Goal: Task Accomplishment & Management: Complete application form

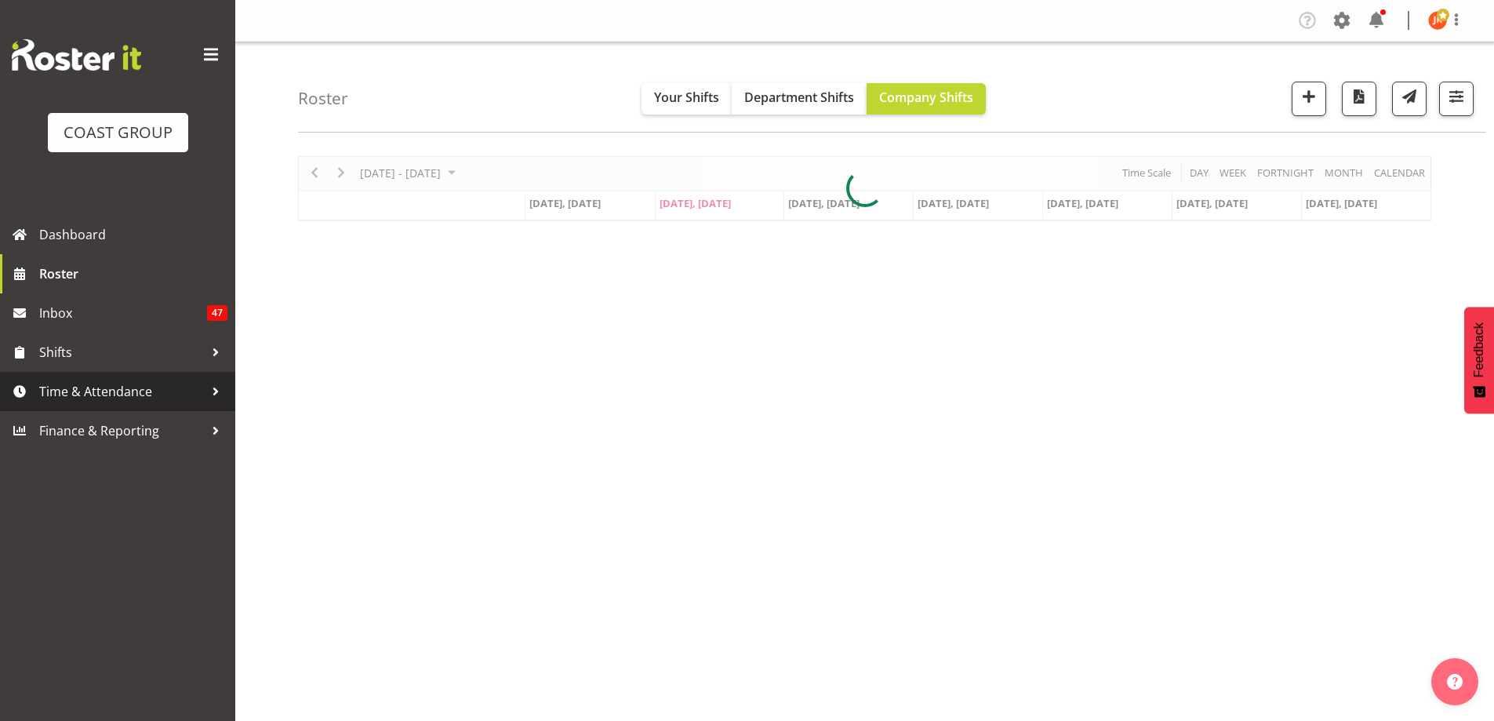
click at [142, 398] on span "Time & Attendance" at bounding box center [121, 392] width 165 height 24
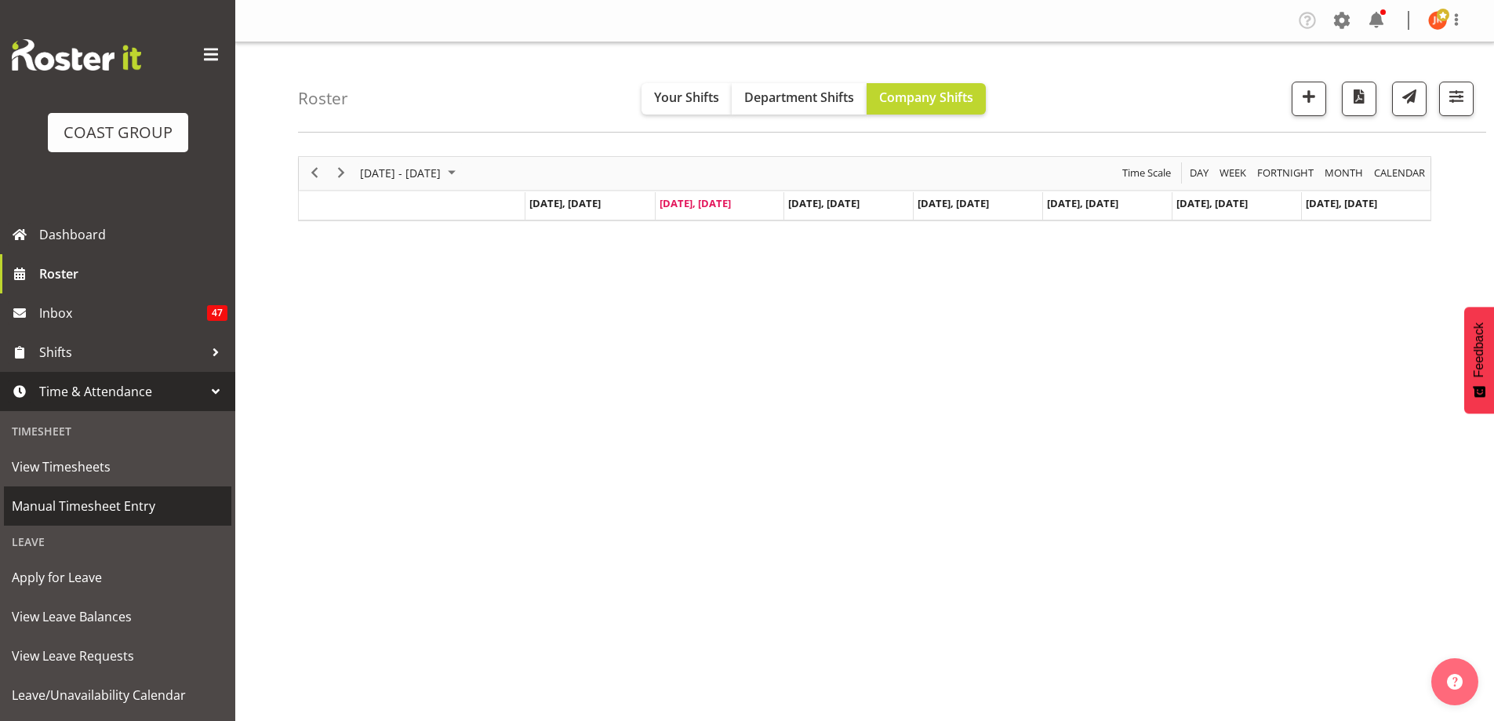
click at [103, 508] on span "Manual Timesheet Entry" at bounding box center [118, 506] width 212 height 24
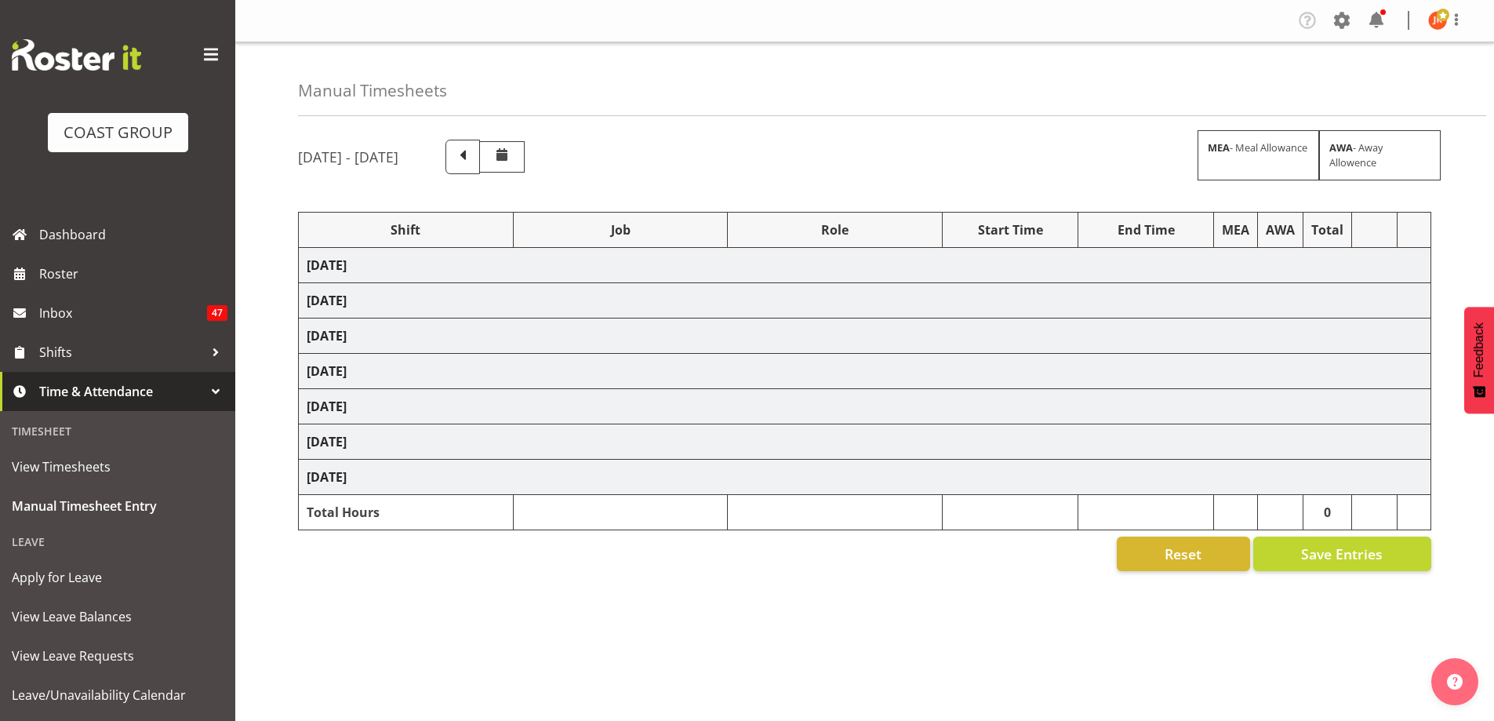
select select "39823"
select select "69"
select select "24997"
select select "10237"
select select "24997"
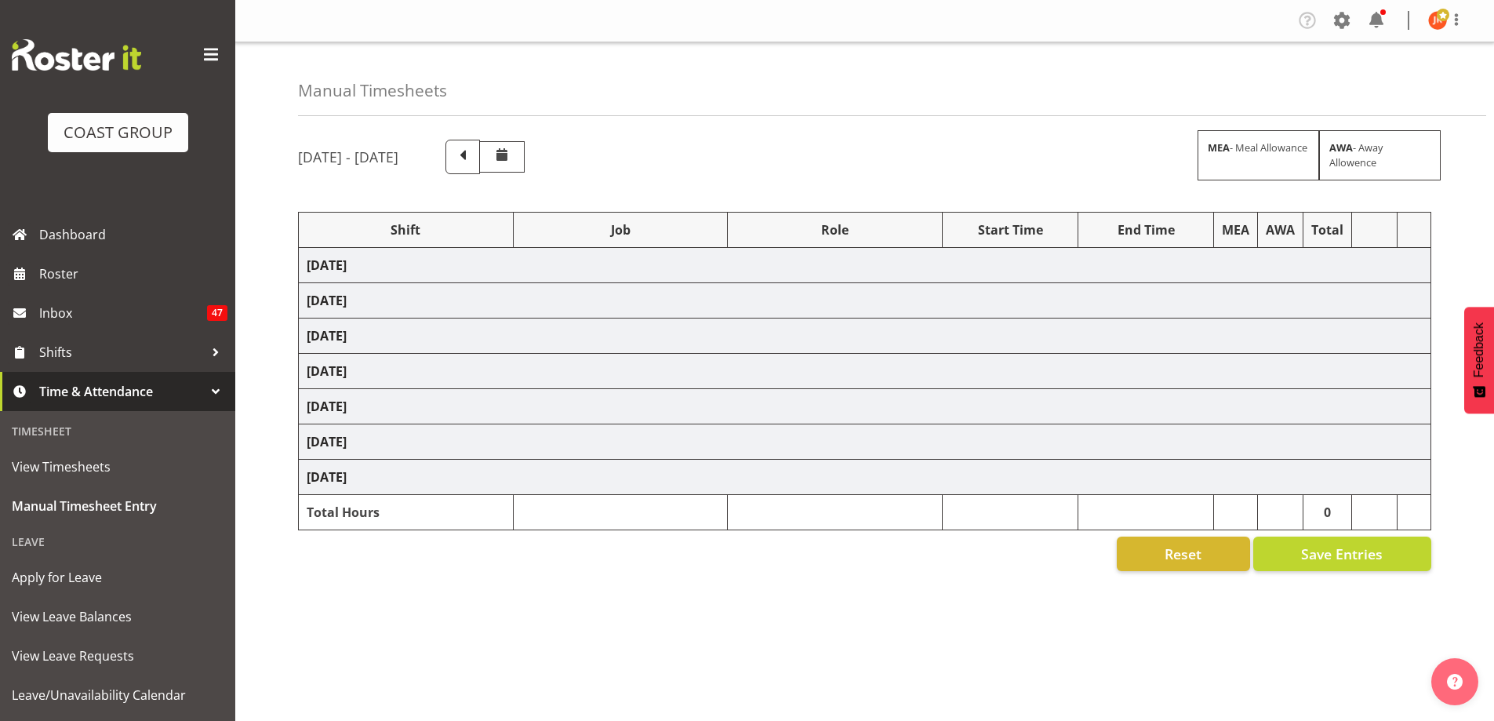
select select "10038"
select select "24997"
select select "10237"
select select "39823"
select select "69"
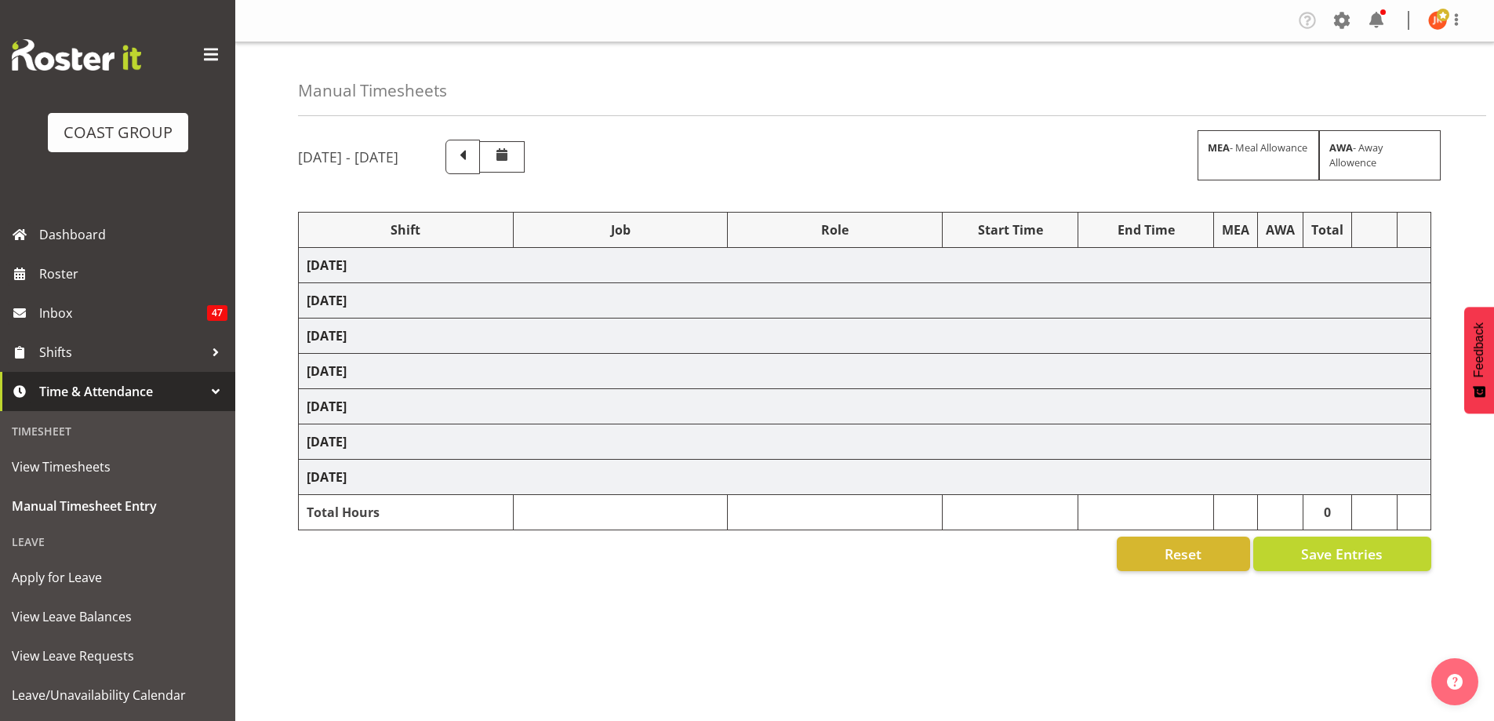
select select "39823"
select select "69"
select select "24997"
select select "10237"
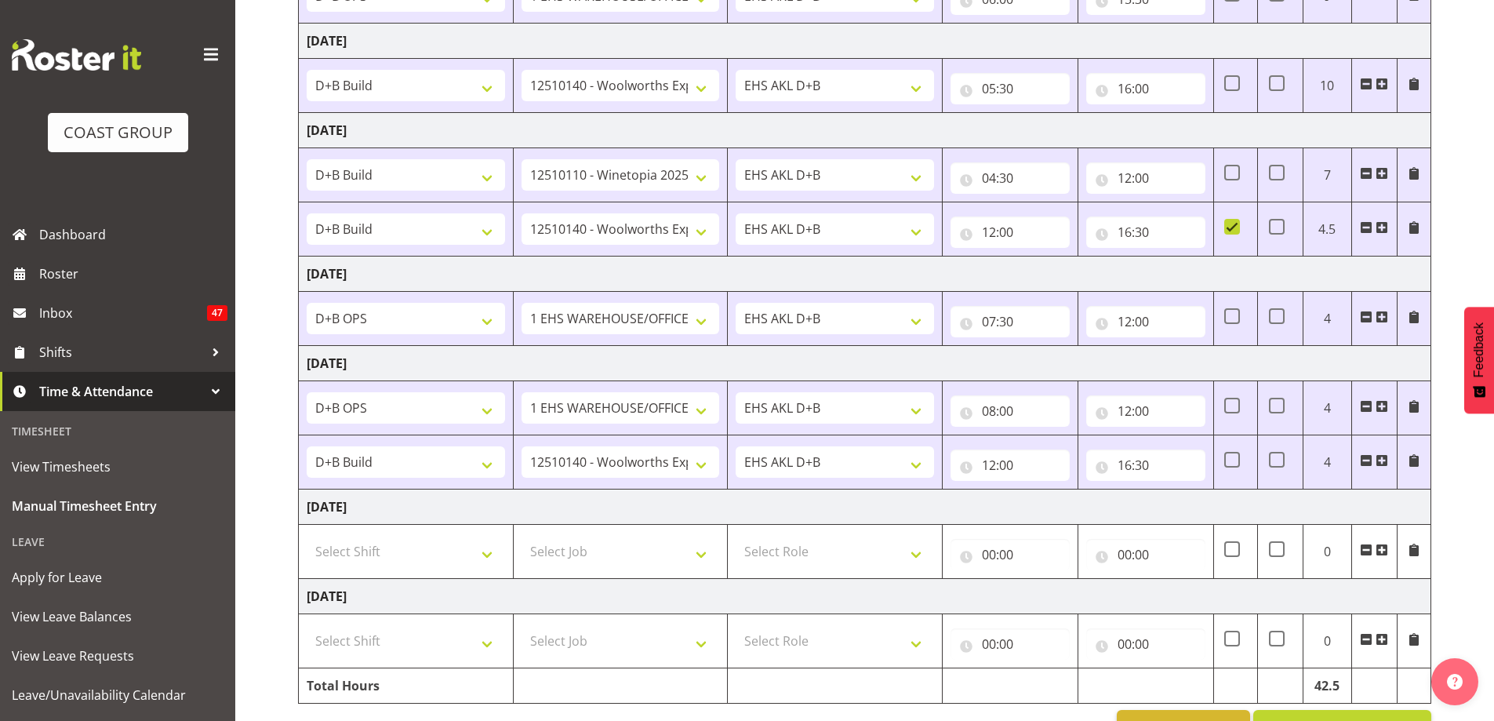
scroll to position [361, 0]
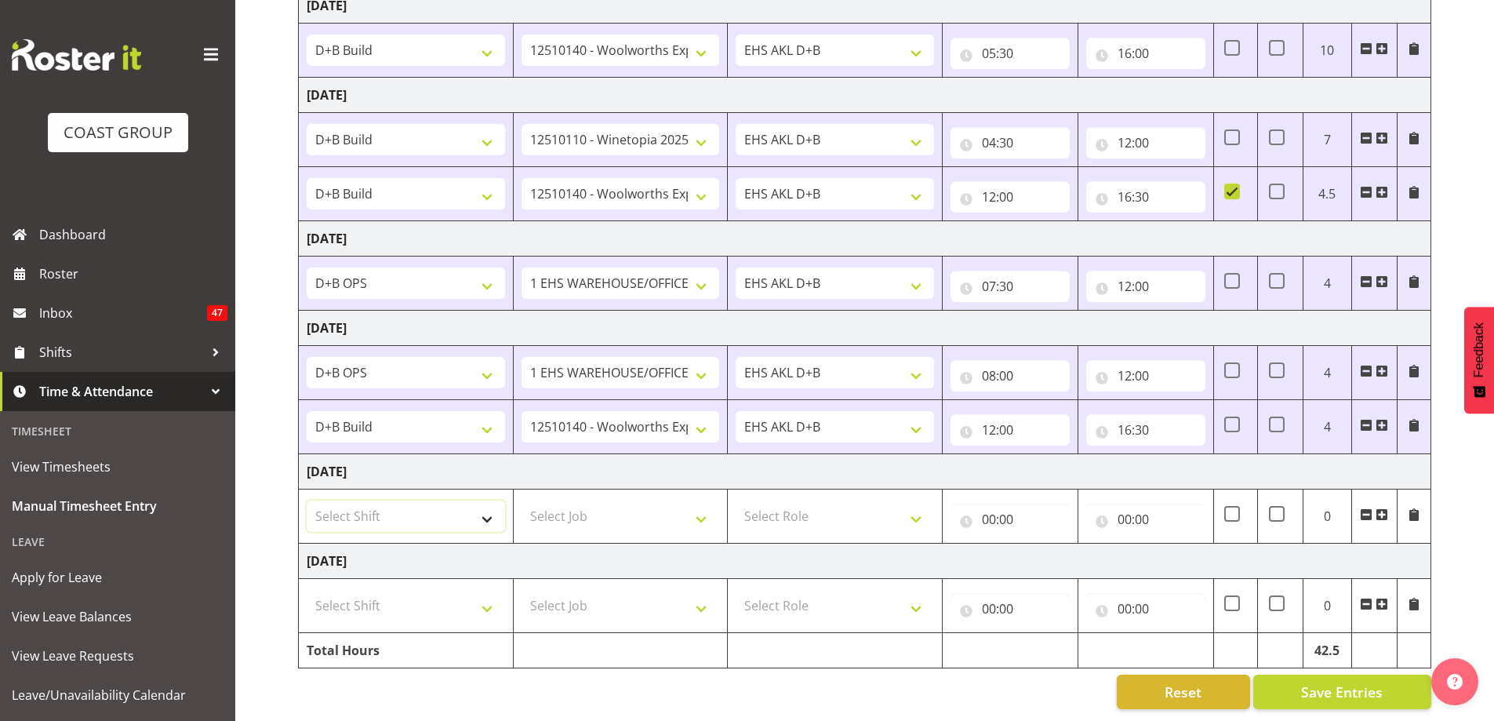
click at [492, 509] on select "Select Shift # Fieldays--Milwaukee. # Install Hutchwilco Boat Show at ASG. #AKL…" at bounding box center [406, 515] width 198 height 31
select select "39823"
click at [307, 500] on select "Select Shift # Fieldays--Milwaukee. # Install Hutchwilco Boat Show at ASG. #AKL…" at bounding box center [406, 515] width 198 height 31
click at [629, 507] on select "Select Job 1 Carlton Events 1 Carlton Hamilton 1 Carlton Wellington 1 EHS WAREH…" at bounding box center [621, 515] width 198 height 31
select select "10121"
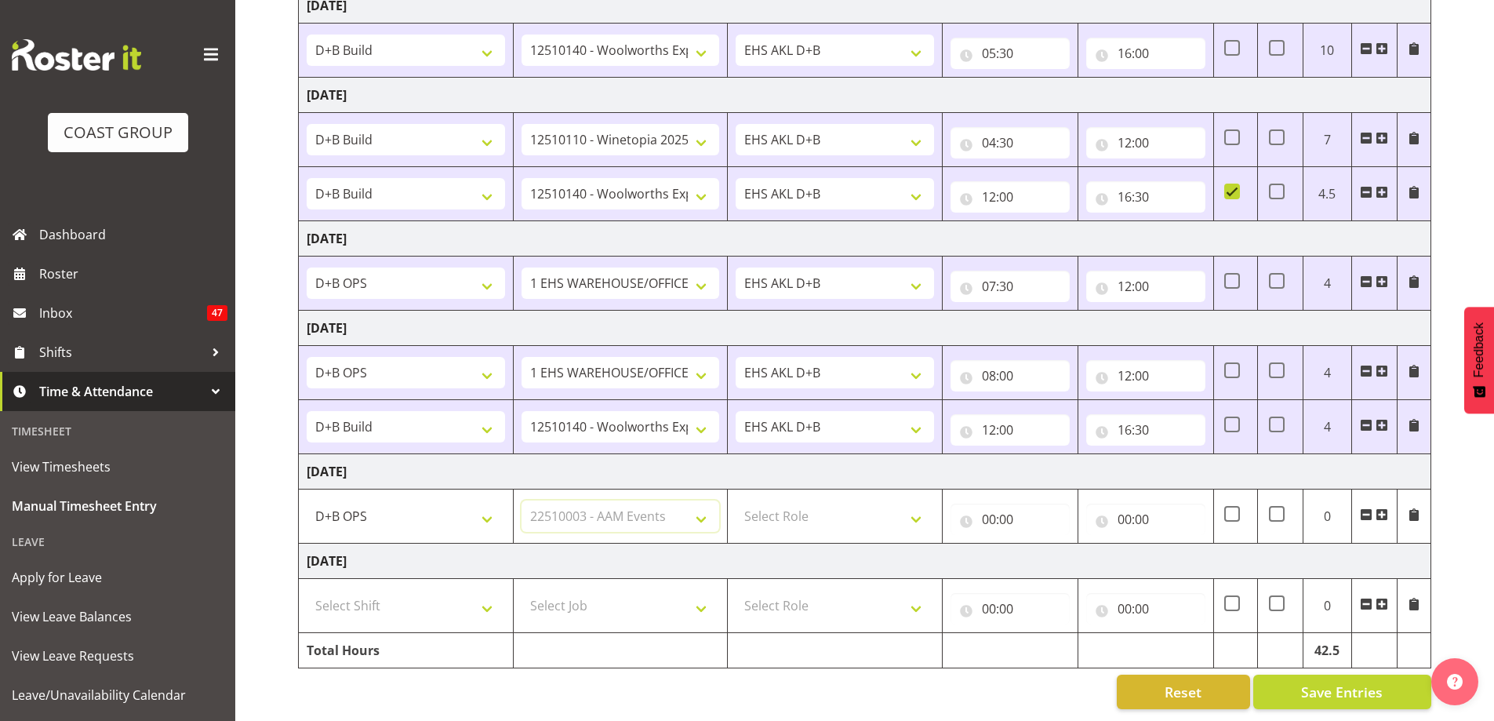
click at [522, 500] on select "Select Job 1 Carlton Events 1 Carlton Hamilton 1 Carlton Wellington 1 EHS WAREH…" at bounding box center [621, 515] width 198 height 31
click at [862, 508] on select "Select Role EHS AKL D+B" at bounding box center [835, 515] width 198 height 31
select select "194"
click at [736, 500] on select "Select Role EHS AKL D+B" at bounding box center [835, 515] width 198 height 31
click at [985, 510] on input "00:00" at bounding box center [1010, 519] width 119 height 31
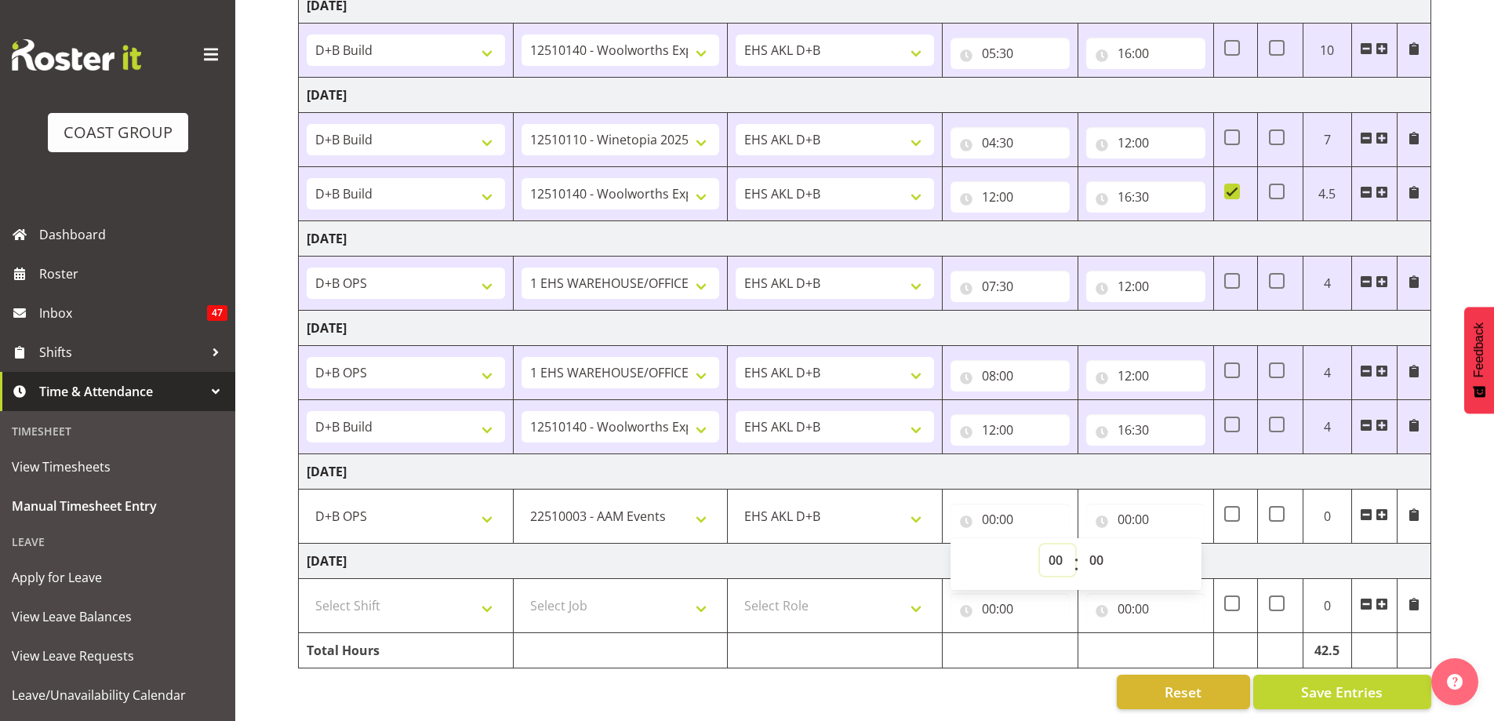
click at [1057, 550] on select "00 01 02 03 04 05 06 07 08 09 10 11 12 13 14 15 16 17 18 19 20 21 22 23" at bounding box center [1057, 559] width 35 height 31
select select "5"
click at [1040, 544] on select "00 01 02 03 04 05 06 07 08 09 10 11 12 13 14 15 16 17 18 19 20 21 22 23" at bounding box center [1057, 559] width 35 height 31
type input "05:00"
click at [1089, 551] on select "00 01 02 03 04 05 06 07 08 09 10 11 12 13 14 15 16 17 18 19 20 21 22 23 24 25 2…" at bounding box center [1098, 559] width 35 height 31
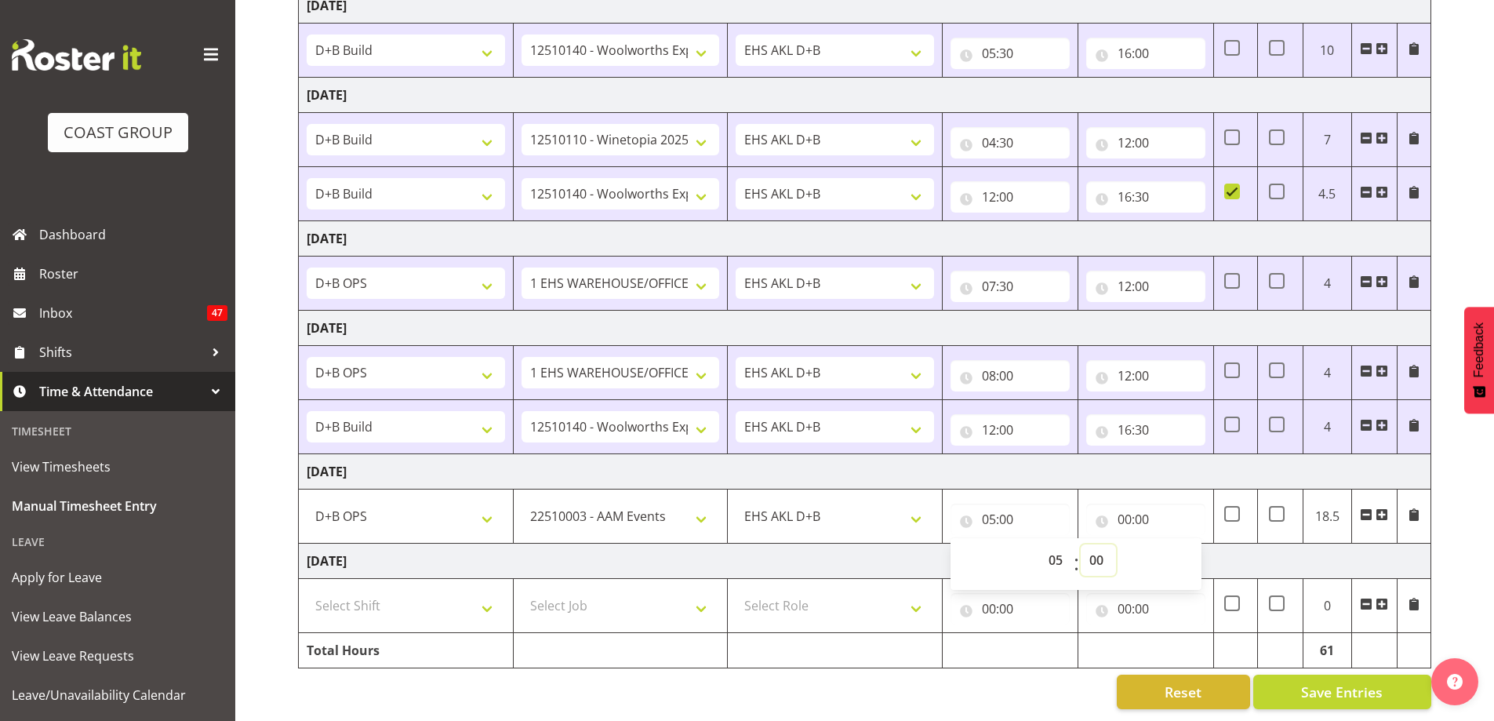
click at [1097, 552] on select "00 01 02 03 04 05 06 07 08 09 10 11 12 13 14 15 16 17 18 19 20 21 22 23 24 25 2…" at bounding box center [1098, 559] width 35 height 31
select select "30"
click at [1081, 544] on select "00 01 02 03 04 05 06 07 08 09 10 11 12 13 14 15 16 17 18 19 20 21 22 23 24 25 2…" at bounding box center [1098, 559] width 35 height 31
type input "05:30"
click at [1119, 508] on input "00:00" at bounding box center [1146, 519] width 119 height 31
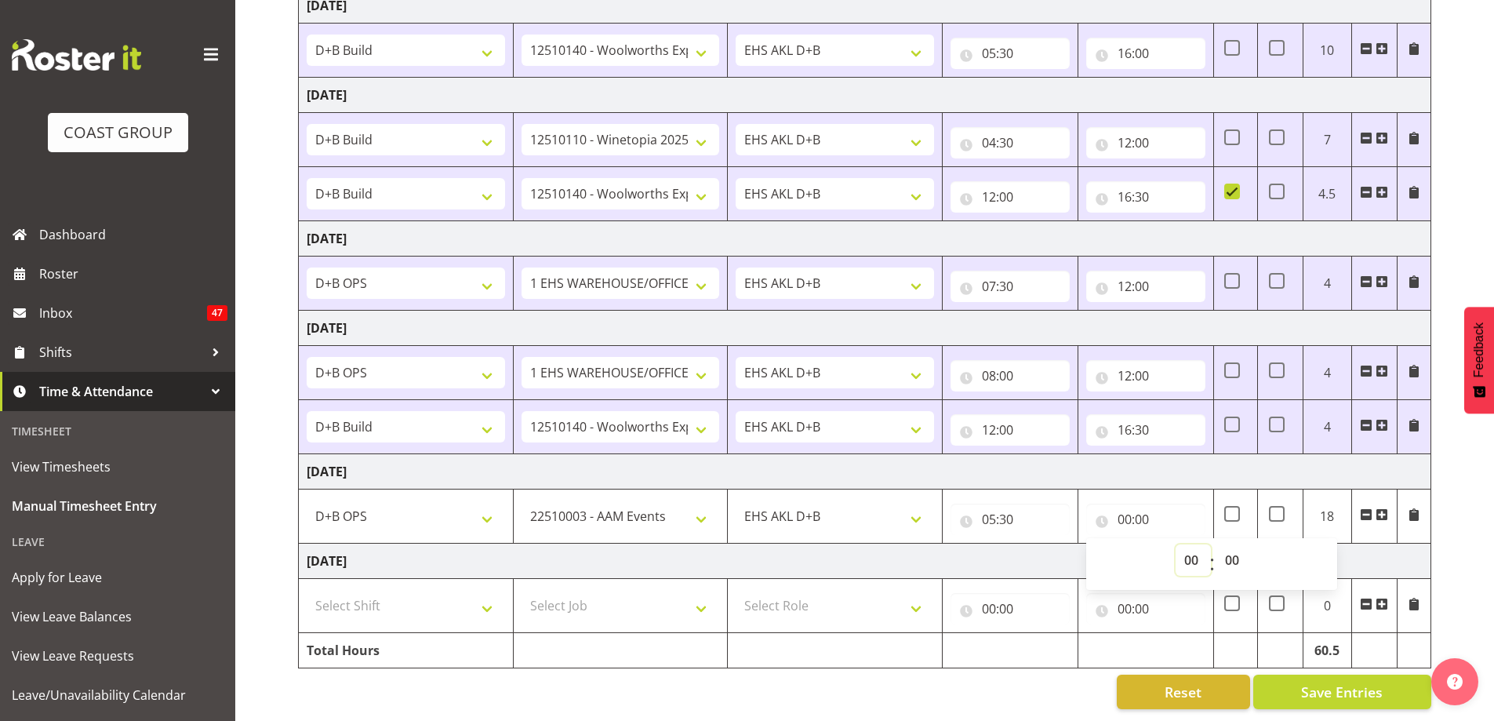
click at [1181, 551] on select "00 01 02 03 04 05 06 07 08 09 10 11 12 13 14 15 16 17 18 19 20 21 22 23" at bounding box center [1193, 559] width 35 height 31
select select "9"
click at [1176, 544] on select "00 01 02 03 04 05 06 07 08 09 10 11 12 13 14 15 16 17 18 19 20 21 22 23" at bounding box center [1193, 559] width 35 height 31
type input "09:00"
click at [1385, 508] on span at bounding box center [1382, 514] width 13 height 13
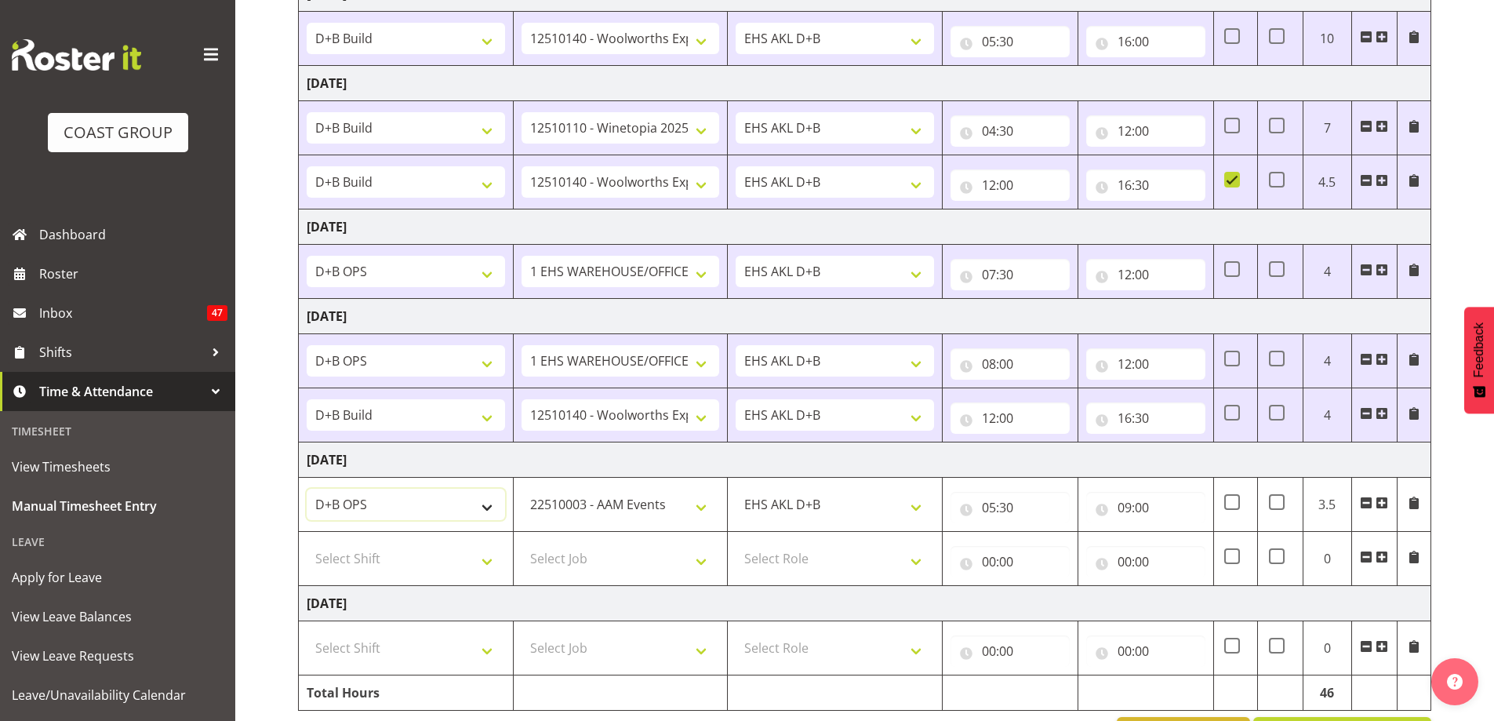
click at [488, 504] on select "# Fieldays--Milwaukee. # Install Hutchwilco Boat Show at ASG. #AKL Bunnings Tra…" at bounding box center [406, 504] width 198 height 31
select select "24997"
click at [307, 489] on select "# Fieldays--Milwaukee. # Install Hutchwilco Boat Show at ASG. #AKL Bunnings Tra…" at bounding box center [406, 504] width 198 height 31
click at [490, 563] on select "Select Shift # Fieldays--Milwaukee. # Install Hutchwilco Boat Show at ASG. #AKL…" at bounding box center [406, 558] width 198 height 31
select select "24997"
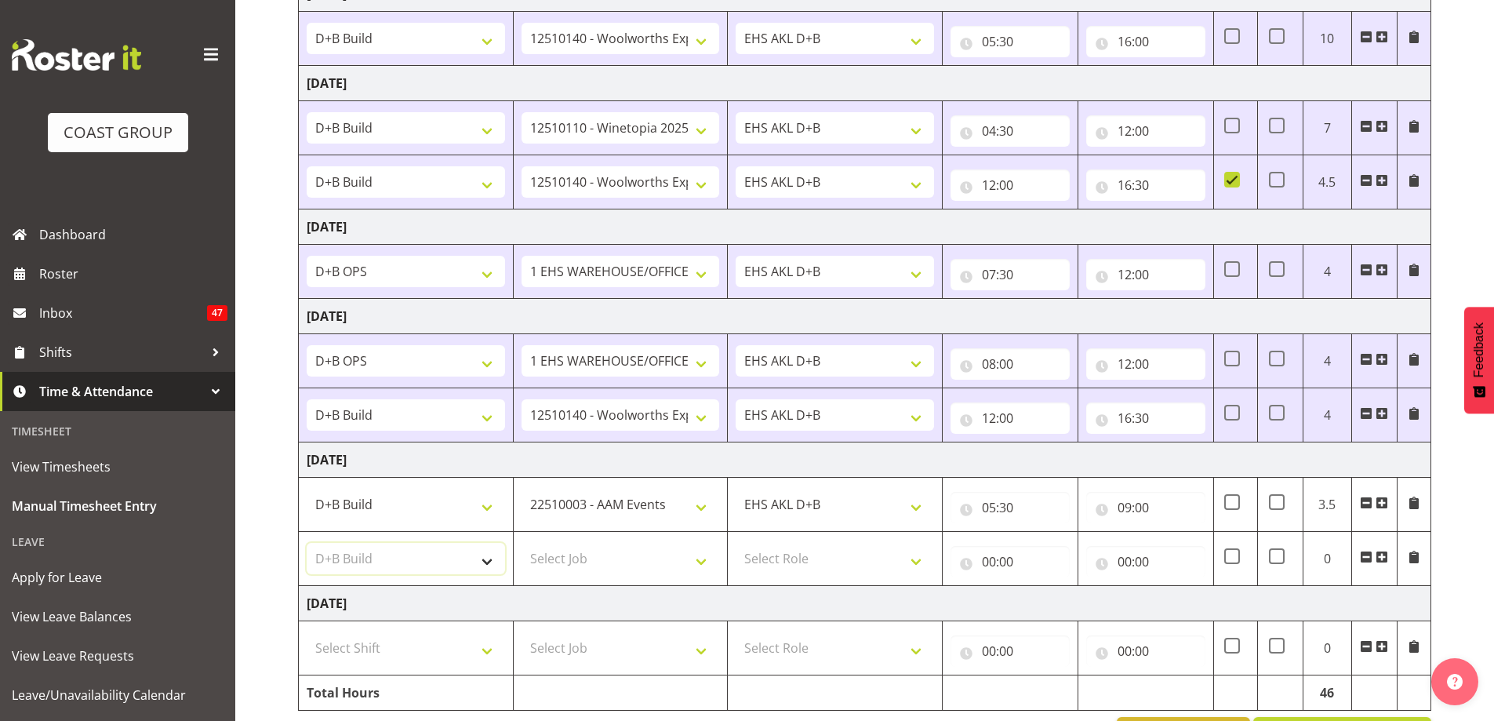
click at [307, 543] on select "Select Shift # Fieldays--Milwaukee. # Install Hutchwilco Boat Show at ASG. #AKL…" at bounding box center [406, 558] width 198 height 31
click at [620, 560] on select "Select Job 1 Carlton Events 1 Carlton Hamilton 1 Carlton Wellington 1 EHS WAREH…" at bounding box center [621, 558] width 198 height 31
select select "10237"
click at [522, 543] on select "Select Job 1 Carlton Events 1 Carlton Hamilton 1 Carlton Wellington 1 EHS WAREH…" at bounding box center [621, 558] width 198 height 31
click at [843, 555] on select "Select Role EHS AKL D+B" at bounding box center [835, 558] width 198 height 31
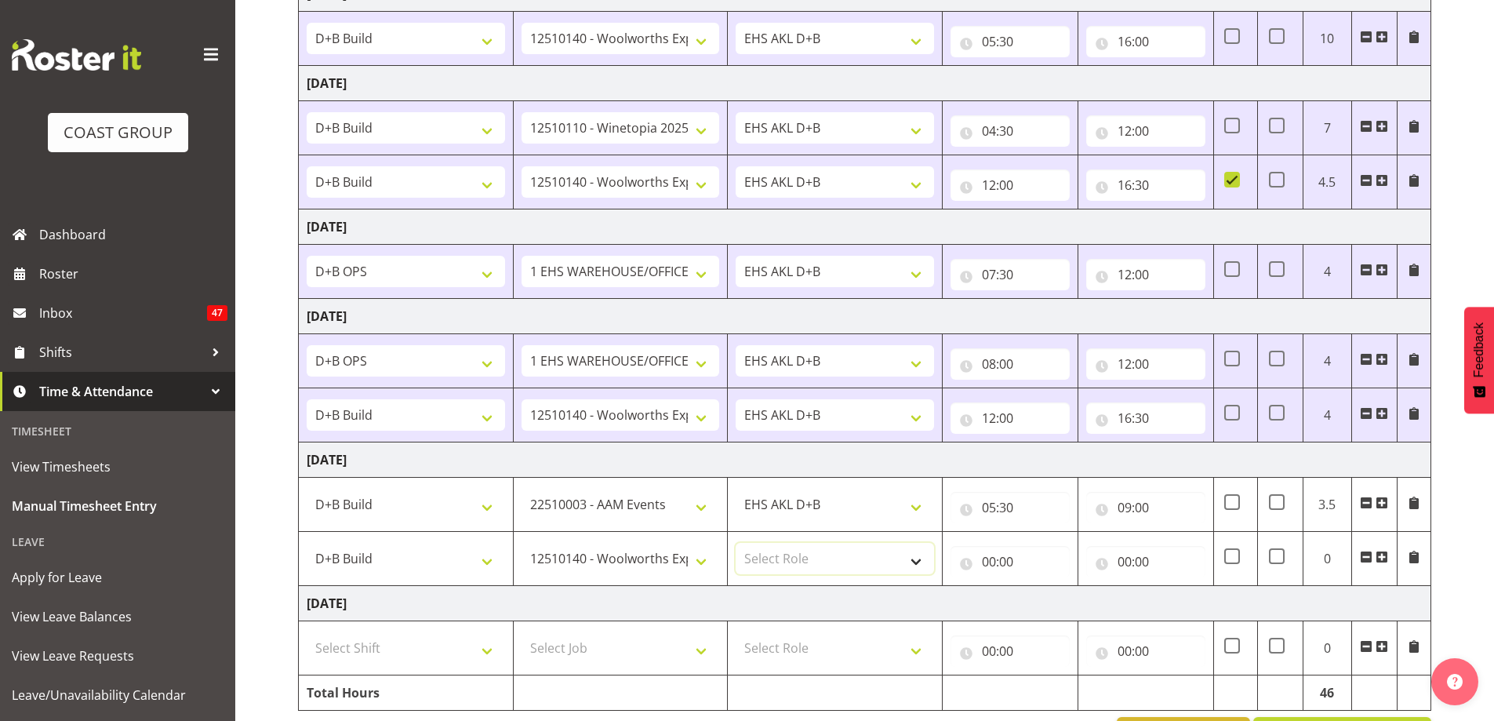
select select "194"
click at [736, 543] on select "Select Role EHS AKL D+B" at bounding box center [835, 558] width 198 height 31
click at [993, 566] on input "00:00" at bounding box center [1010, 561] width 119 height 31
click at [1056, 600] on select "00 01 02 03 04 05 06 07 08 09 10 11 12 13 14 15 16 17 18 19 20 21 22 23" at bounding box center [1057, 602] width 35 height 31
select select "9"
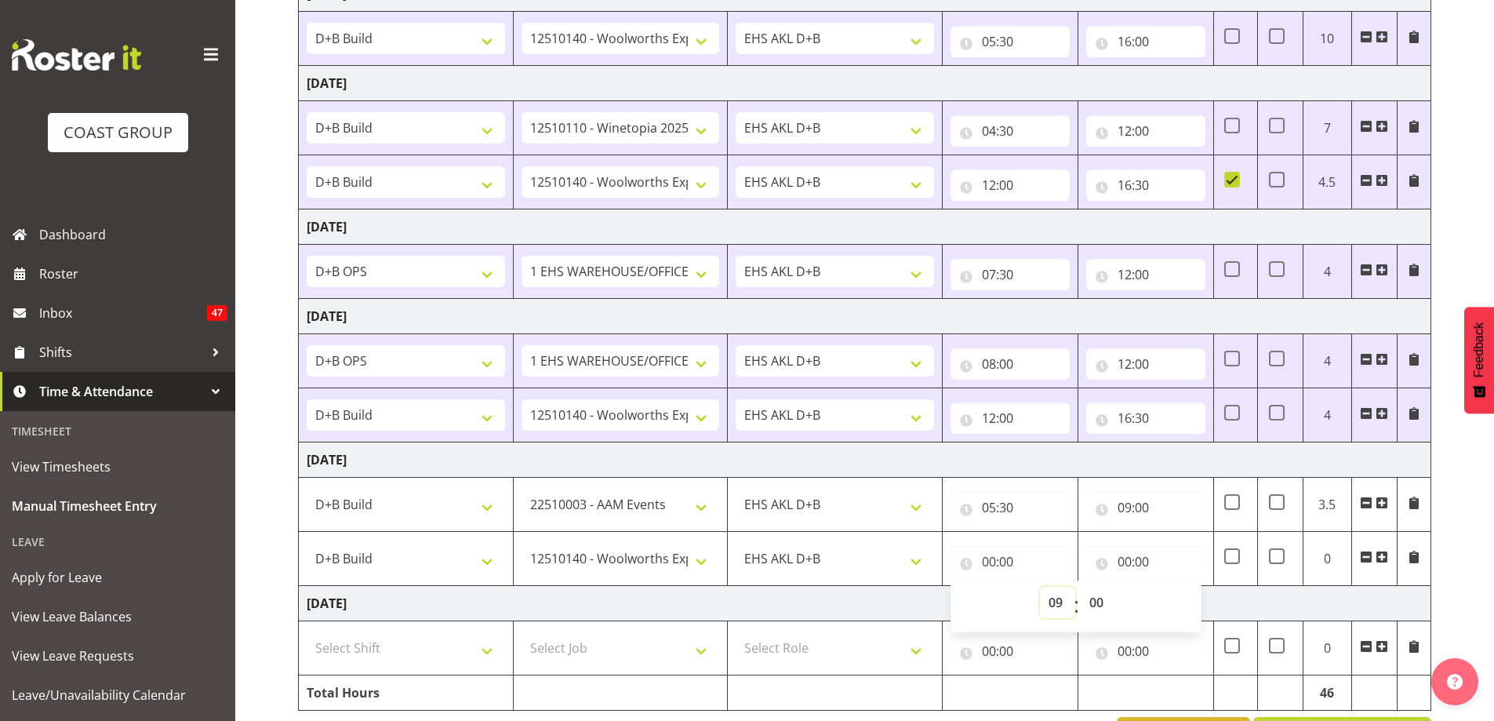
click at [1040, 587] on select "00 01 02 03 04 05 06 07 08 09 10 11 12 13 14 15 16 17 18 19 20 21 22 23" at bounding box center [1057, 602] width 35 height 31
type input "09:00"
click at [1127, 562] on input "00:00" at bounding box center [1146, 561] width 119 height 31
click at [1192, 602] on select "00 01 02 03 04 05 06 07 08 09 10 11 12 13 14 15 16 17 18 19 20 21 22 23" at bounding box center [1193, 602] width 35 height 31
select select "16"
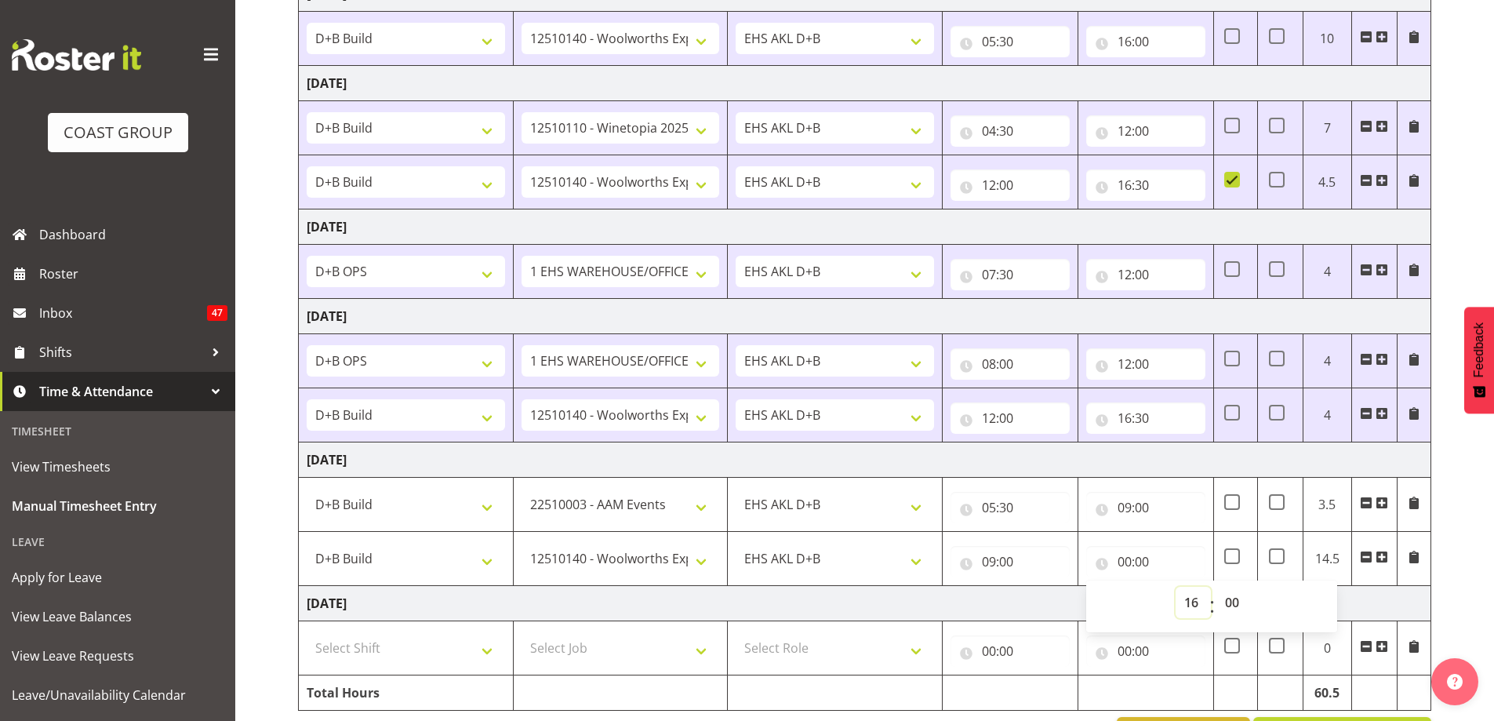
click at [1176, 587] on select "00 01 02 03 04 05 06 07 08 09 10 11 12 13 14 15 16 17 18 19 20 21 22 23" at bounding box center [1193, 602] width 35 height 31
type input "16:00"
click at [1060, 605] on td "Tuesday 7th October 2025" at bounding box center [865, 603] width 1133 height 35
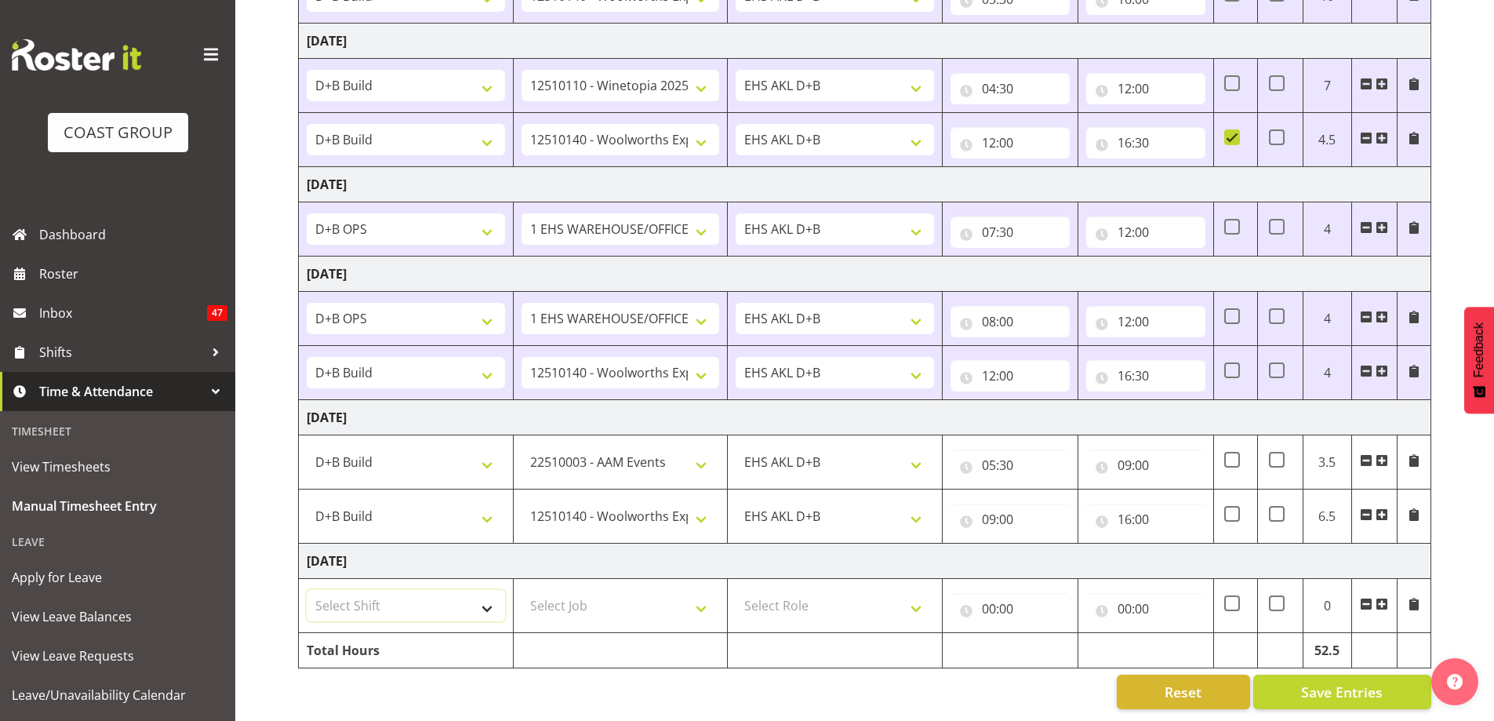
click at [486, 599] on select "Select Shift # Fieldays--Milwaukee. # Install Hutchwilco Boat Show at ASG. #AKL…" at bounding box center [406, 605] width 198 height 31
select select "39823"
click at [307, 590] on select "Select Shift # Fieldays--Milwaukee. # Install Hutchwilco Boat Show at ASG. #AKL…" at bounding box center [406, 605] width 198 height 31
click at [612, 601] on select "Select Job 1 Carlton Events 1 Carlton Hamilton 1 Carlton Wellington 1 EHS WAREH…" at bounding box center [621, 605] width 198 height 31
select select "69"
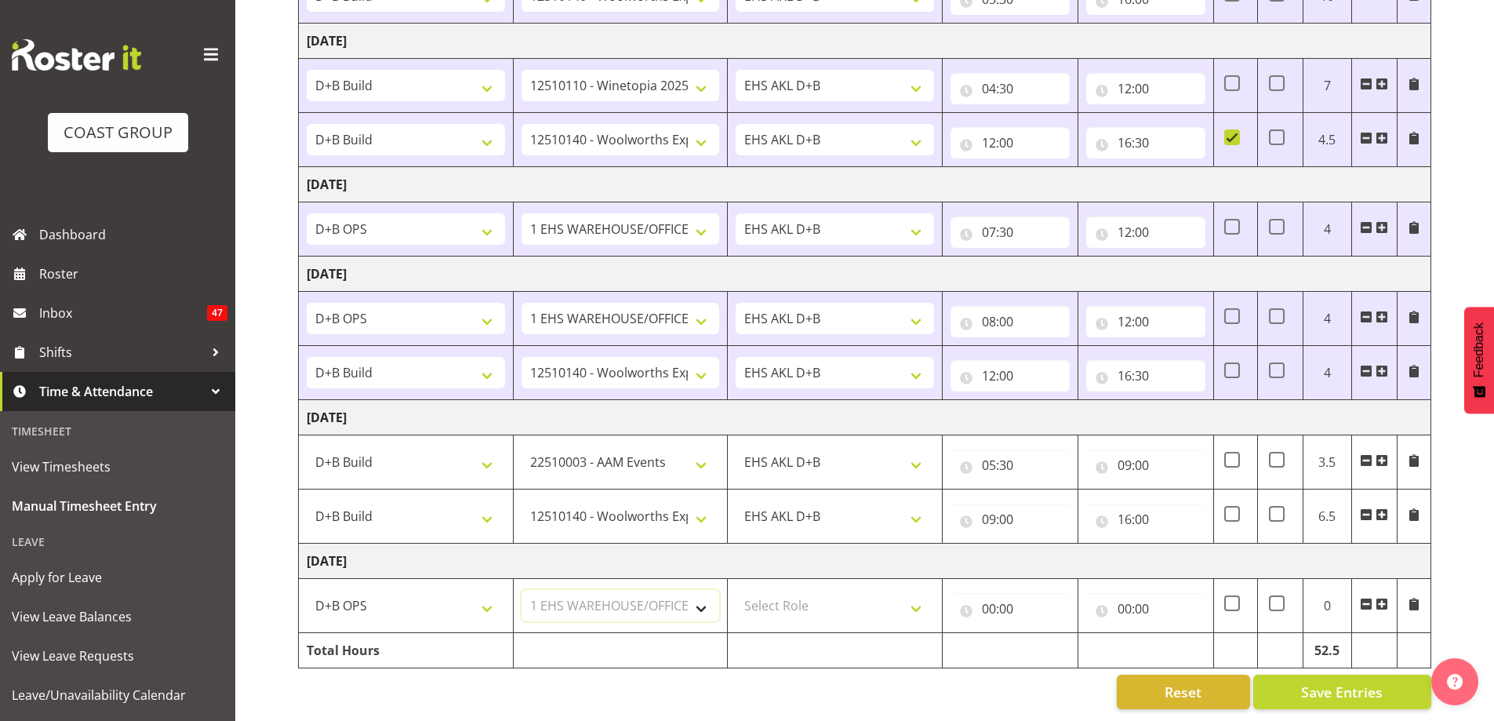
click at [522, 590] on select "Select Job 1 Carlton Events 1 Carlton Hamilton 1 Carlton Wellington 1 EHS WAREH…" at bounding box center [621, 605] width 198 height 31
click at [840, 596] on select "Select Role EHS AKL D+B" at bounding box center [835, 605] width 198 height 31
select select "194"
click at [736, 590] on select "Select Role EHS AKL D+B" at bounding box center [835, 605] width 198 height 31
click at [992, 598] on input "00:00" at bounding box center [1010, 608] width 119 height 31
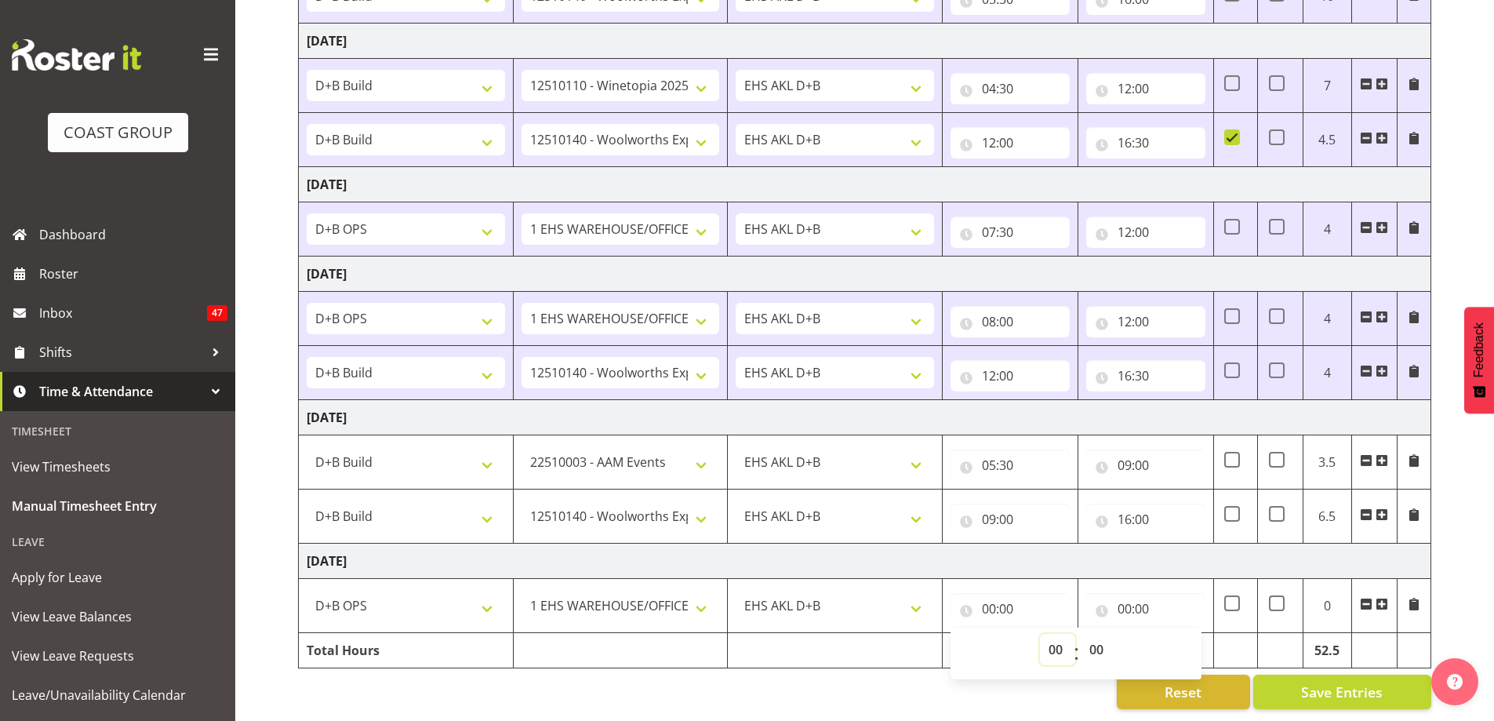
click at [1054, 638] on select "00 01 02 03 04 05 06 07 08 09 10 11 12 13 14 15 16 17 18 19 20 21 22 23" at bounding box center [1057, 649] width 35 height 31
select select "6"
click at [1040, 634] on select "00 01 02 03 04 05 06 07 08 09 10 11 12 13 14 15 16 17 18 19 20 21 22 23" at bounding box center [1057, 649] width 35 height 31
type input "06:00"
click at [1120, 595] on input "00:00" at bounding box center [1146, 608] width 119 height 31
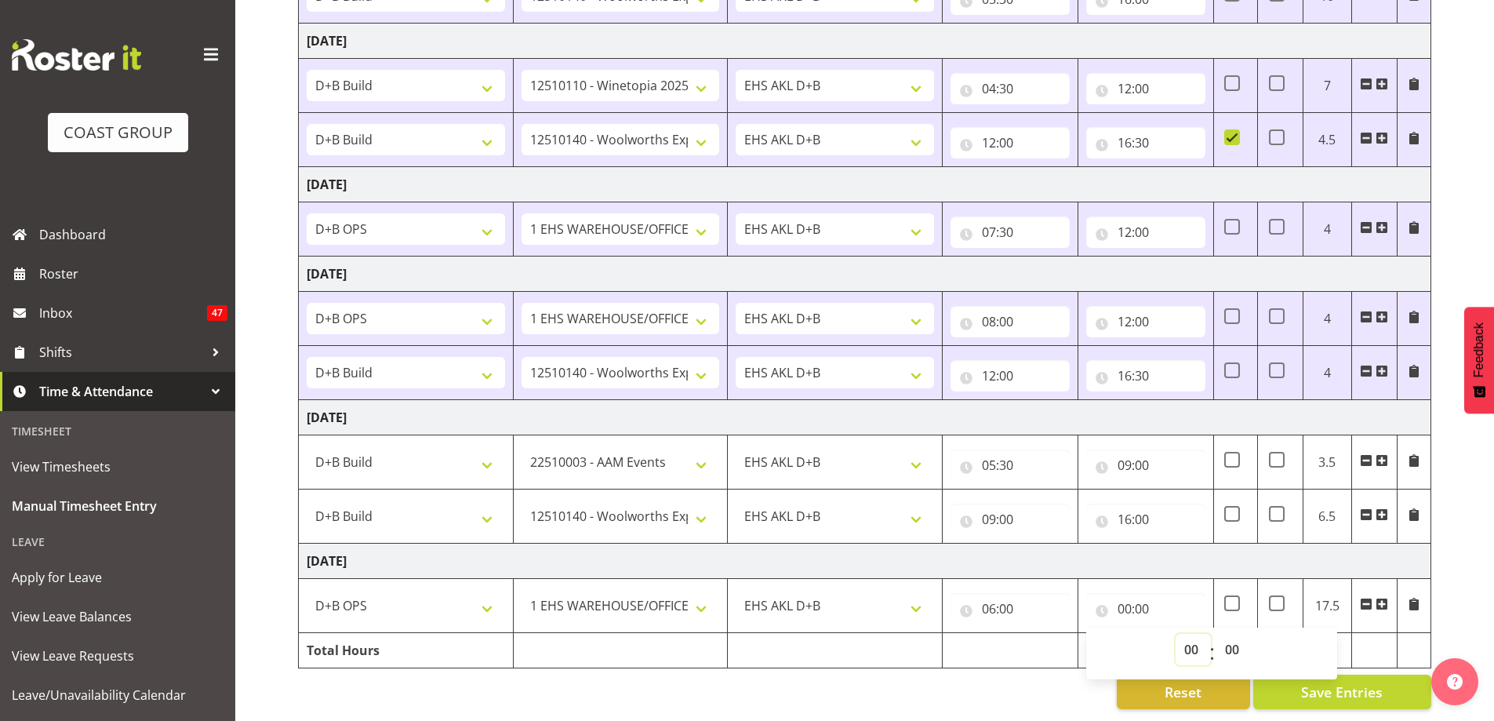
click at [1188, 642] on select "00 01 02 03 04 05 06 07 08 09 10 11 12 13 14 15 16 17 18 19 20 21 22 23" at bounding box center [1193, 649] width 35 height 31
select select "16"
click at [1176, 634] on select "00 01 02 03 04 05 06 07 08 09 10 11 12 13 14 15 16 17 18 19 20 21 22 23" at bounding box center [1193, 649] width 35 height 31
type input "16:00"
click at [1381, 682] on span "Save Entries" at bounding box center [1342, 692] width 82 height 20
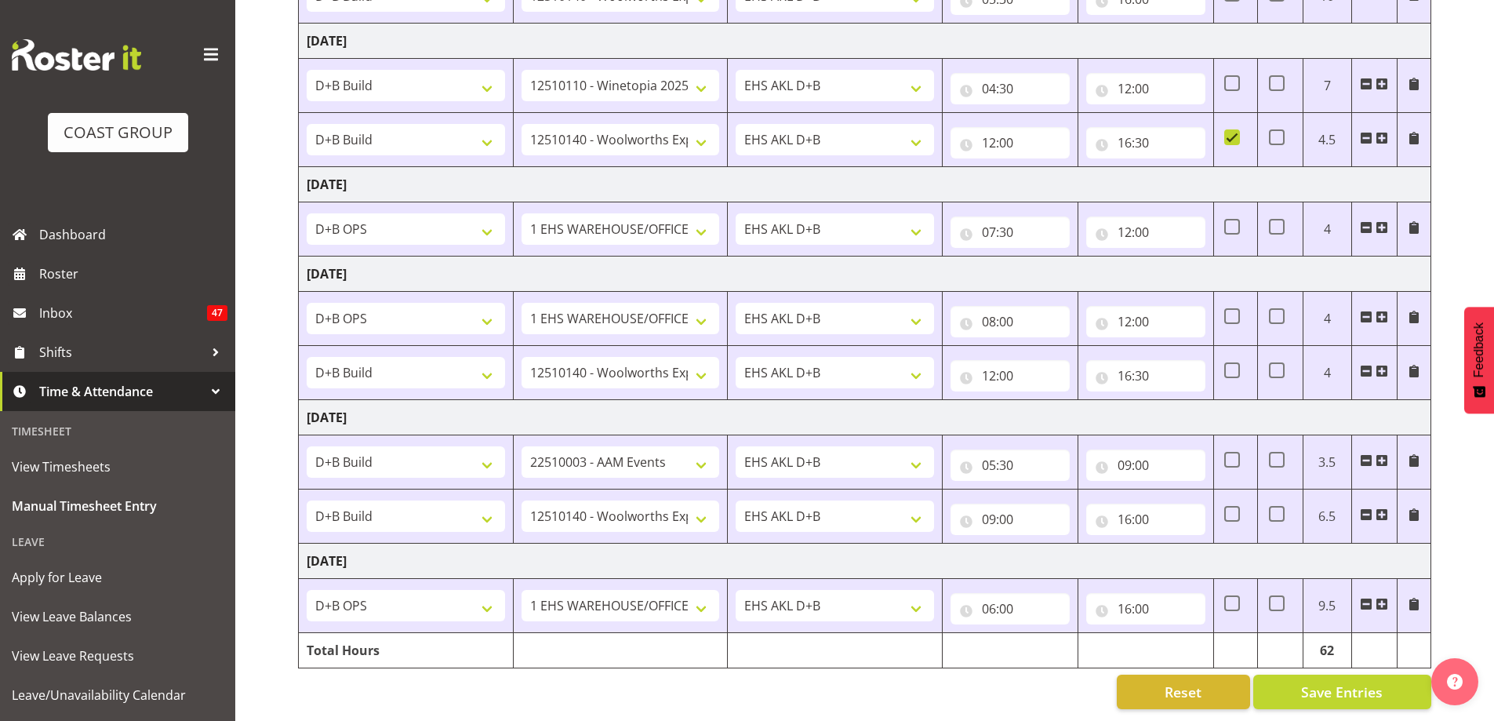
click at [1384, 598] on span at bounding box center [1382, 604] width 13 height 13
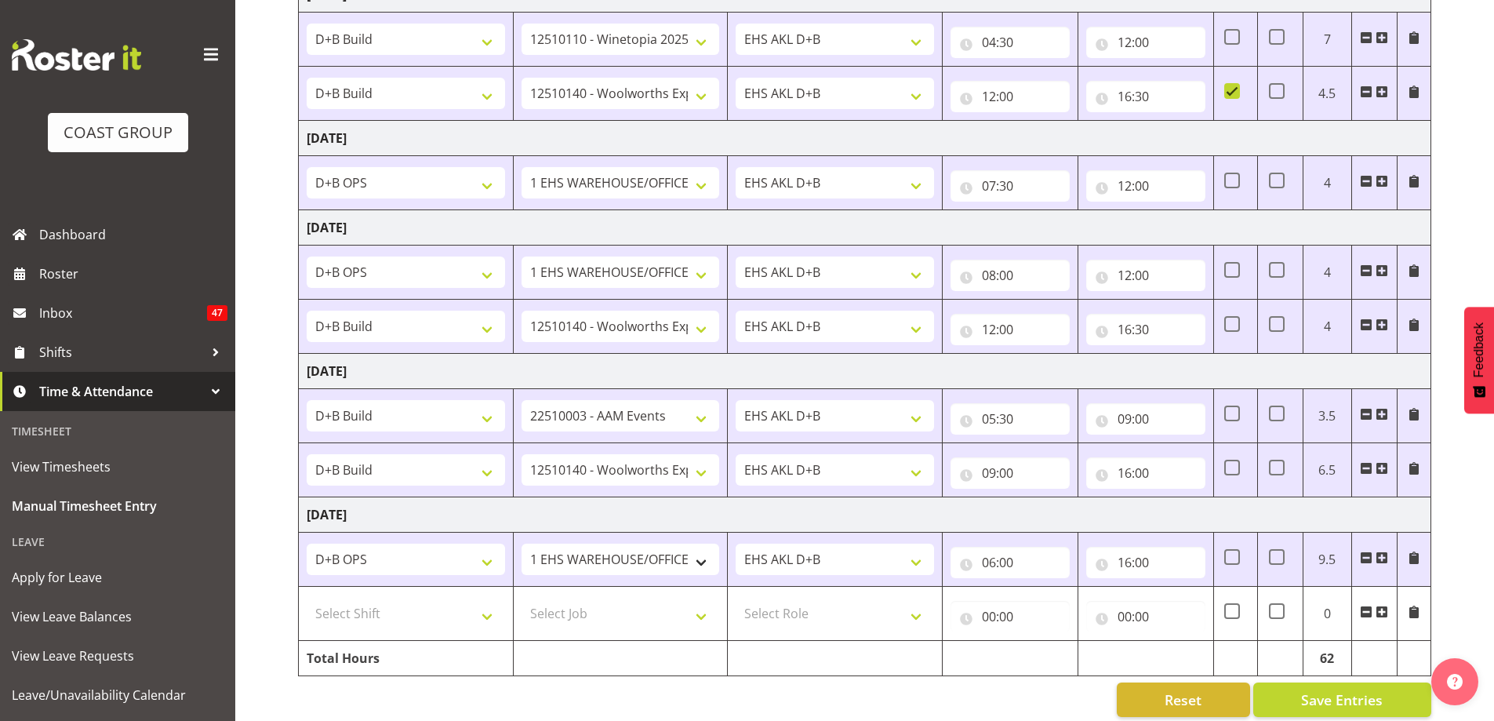
scroll to position [469, 0]
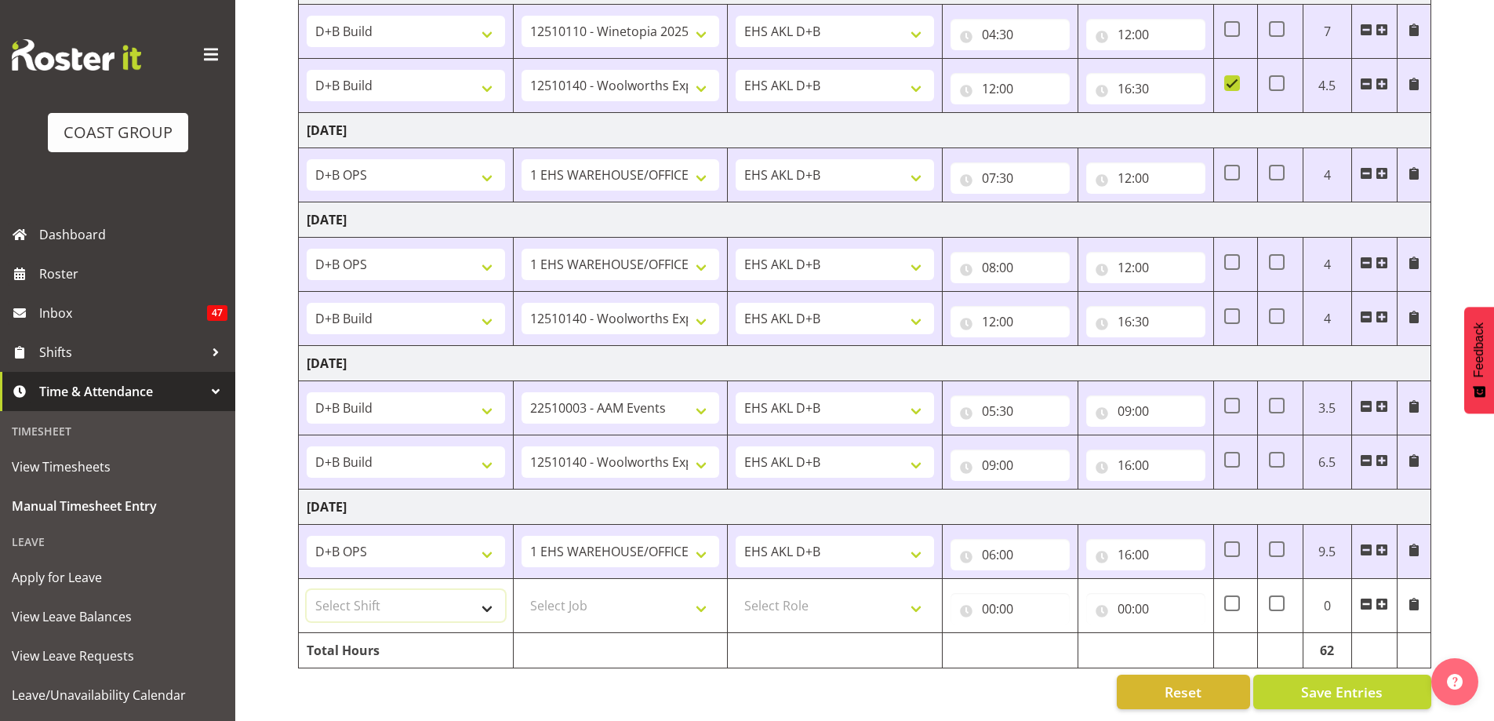
click at [484, 592] on select "Select Shift # Fieldays--Milwaukee. # Install Hutchwilco Boat Show at ASG. #AKL…" at bounding box center [406, 605] width 198 height 31
select select "24997"
click at [307, 590] on select "Select Shift # Fieldays--Milwaukee. # Install Hutchwilco Boat Show at ASG. #AKL…" at bounding box center [406, 605] width 198 height 31
click at [642, 595] on select "Select Job 1 Carlton Events 1 Carlton Hamilton 1 Carlton Wellington 1 EHS WAREH…" at bounding box center [621, 605] width 198 height 31
select select "10121"
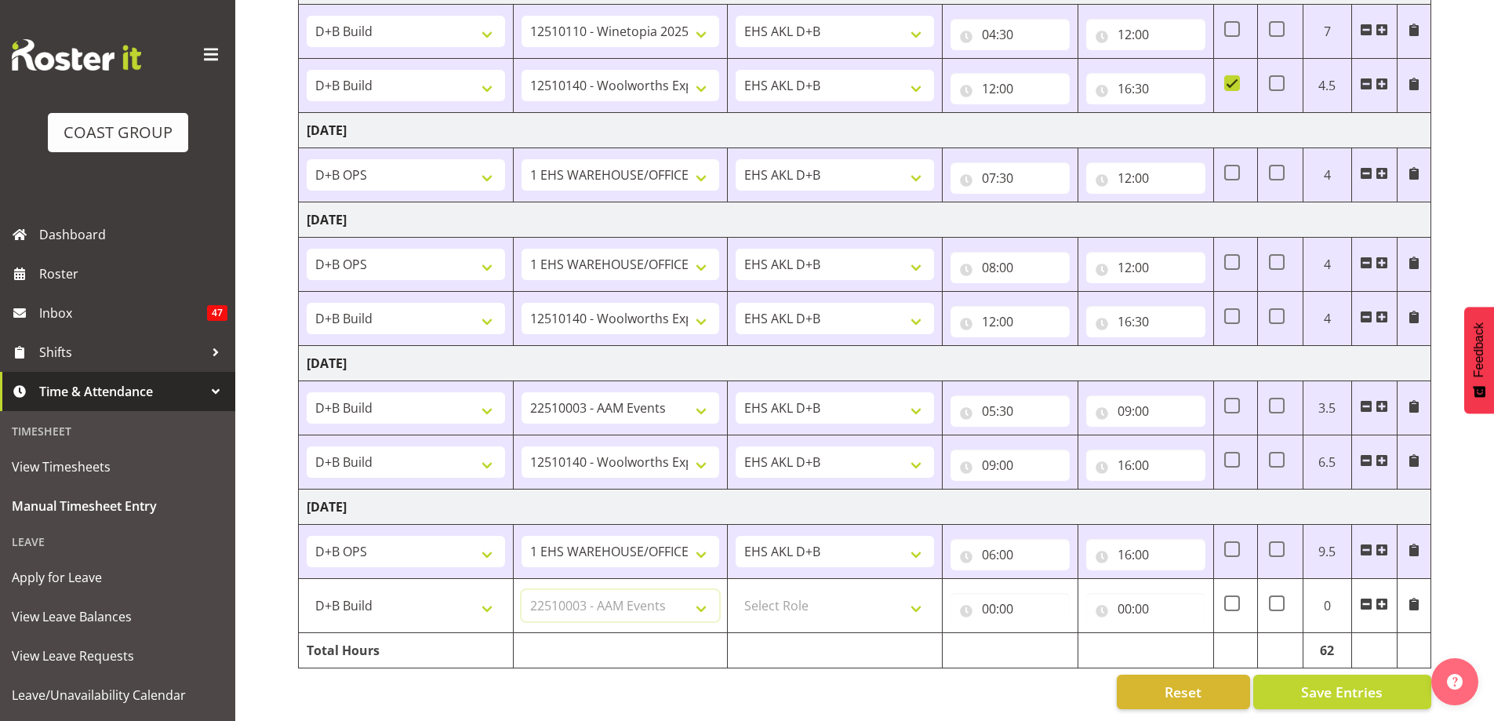
click at [522, 590] on select "Select Job 1 Carlton Events 1 Carlton Hamilton 1 Carlton Wellington 1 EHS WAREH…" at bounding box center [621, 605] width 198 height 31
click at [832, 591] on select "Select Role EHS AKL D+B" at bounding box center [835, 605] width 198 height 31
select select "194"
click at [736, 590] on select "Select Role EHS AKL D+B" at bounding box center [835, 605] width 198 height 31
click at [1034, 595] on input "00:00" at bounding box center [1010, 608] width 119 height 31
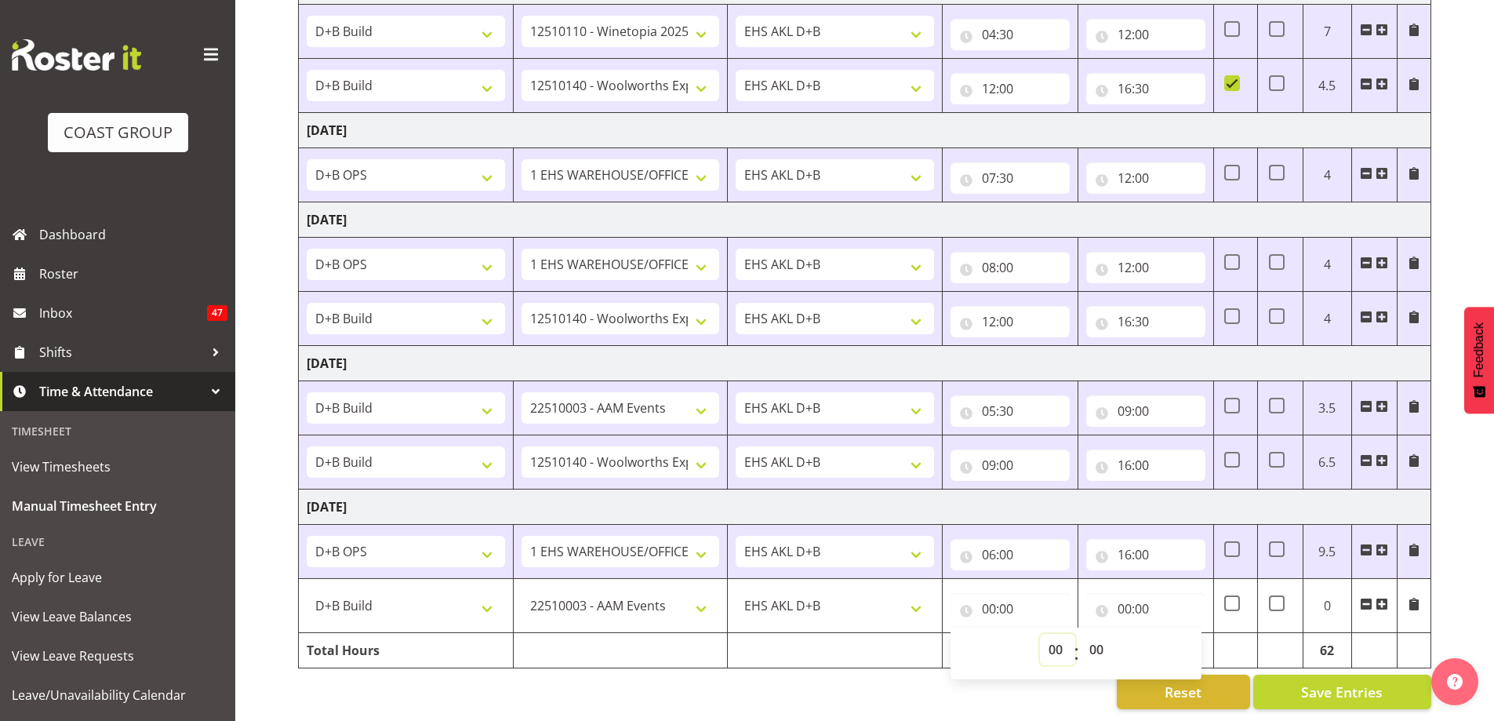
click at [1050, 634] on select "00 01 02 03 04 05 06 07 08 09 10 11 12 13 14 15 16 17 18 19 20 21 22 23" at bounding box center [1057, 649] width 35 height 31
select select "16"
click at [1040, 634] on select "00 01 02 03 04 05 06 07 08 09 10 11 12 13 14 15 16 17 18 19 20 21 22 23" at bounding box center [1057, 649] width 35 height 31
type input "16:00"
click at [1127, 595] on input "00:00" at bounding box center [1146, 608] width 119 height 31
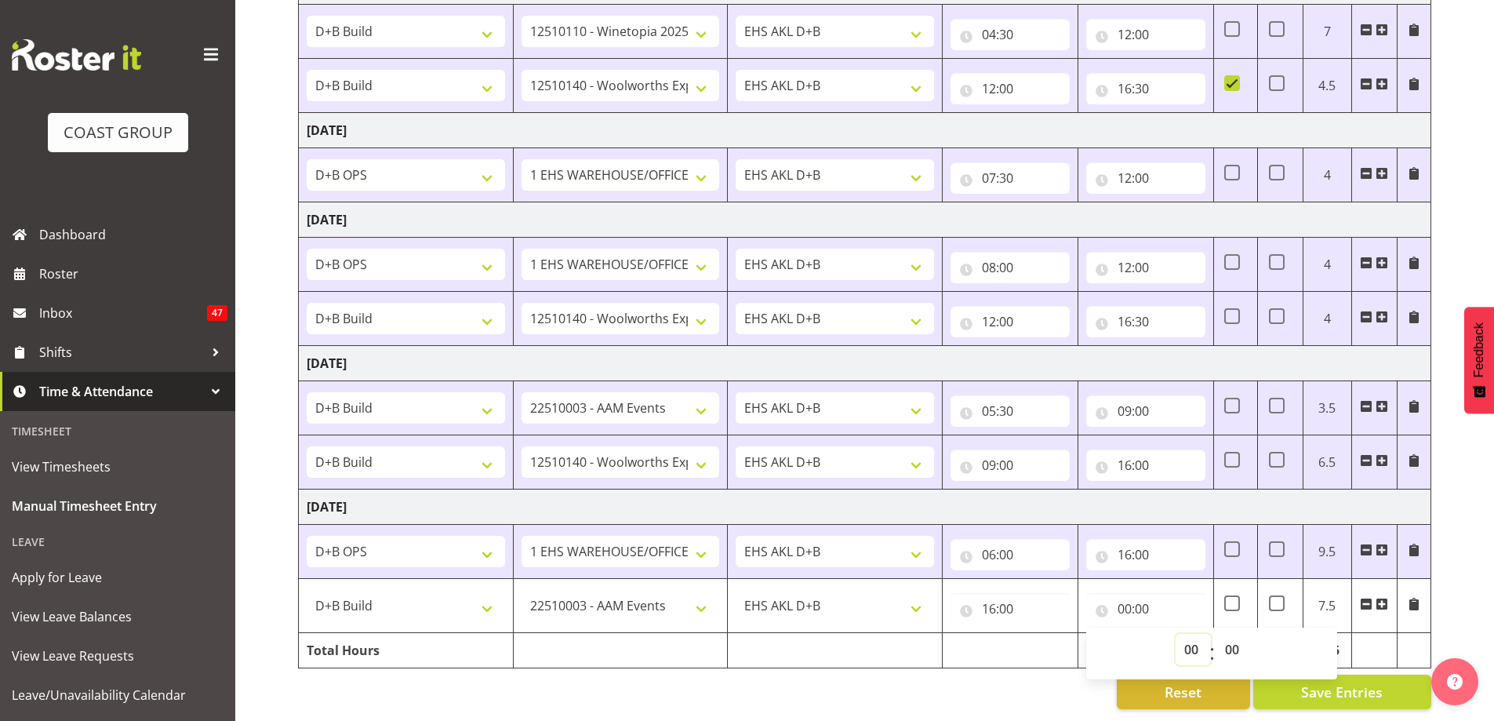
click at [1195, 638] on select "00 01 02 03 04 05 06 07 08 09 10 11 12 13 14 15 16 17 18 19 20 21 22 23" at bounding box center [1193, 649] width 35 height 31
select select "20"
click at [1176, 634] on select "00 01 02 03 04 05 06 07 08 09 10 11 12 13 14 15 16 17 18 19 20 21 22 23" at bounding box center [1193, 649] width 35 height 31
type input "20:00"
click at [1467, 590] on div "October 1st - October 7th 2025 MEA - Meal Allowance AWA - Away Allowence Shift …" at bounding box center [896, 196] width 1196 height 1050
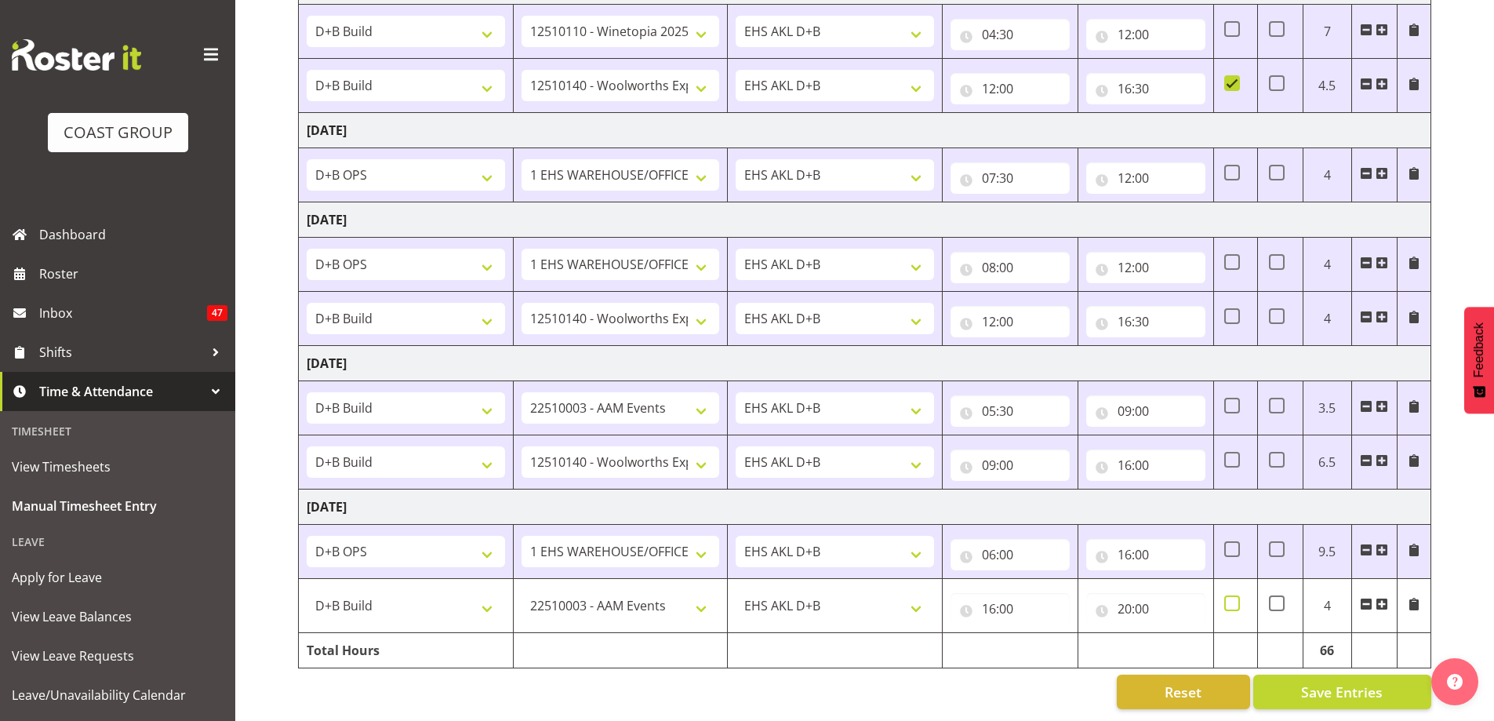
click at [1239, 595] on span at bounding box center [1233, 603] width 16 height 16
click at [1235, 599] on input "checkbox" at bounding box center [1230, 604] width 10 height 10
checkbox input "true"
click at [1309, 682] on span "Save Entries" at bounding box center [1342, 692] width 82 height 20
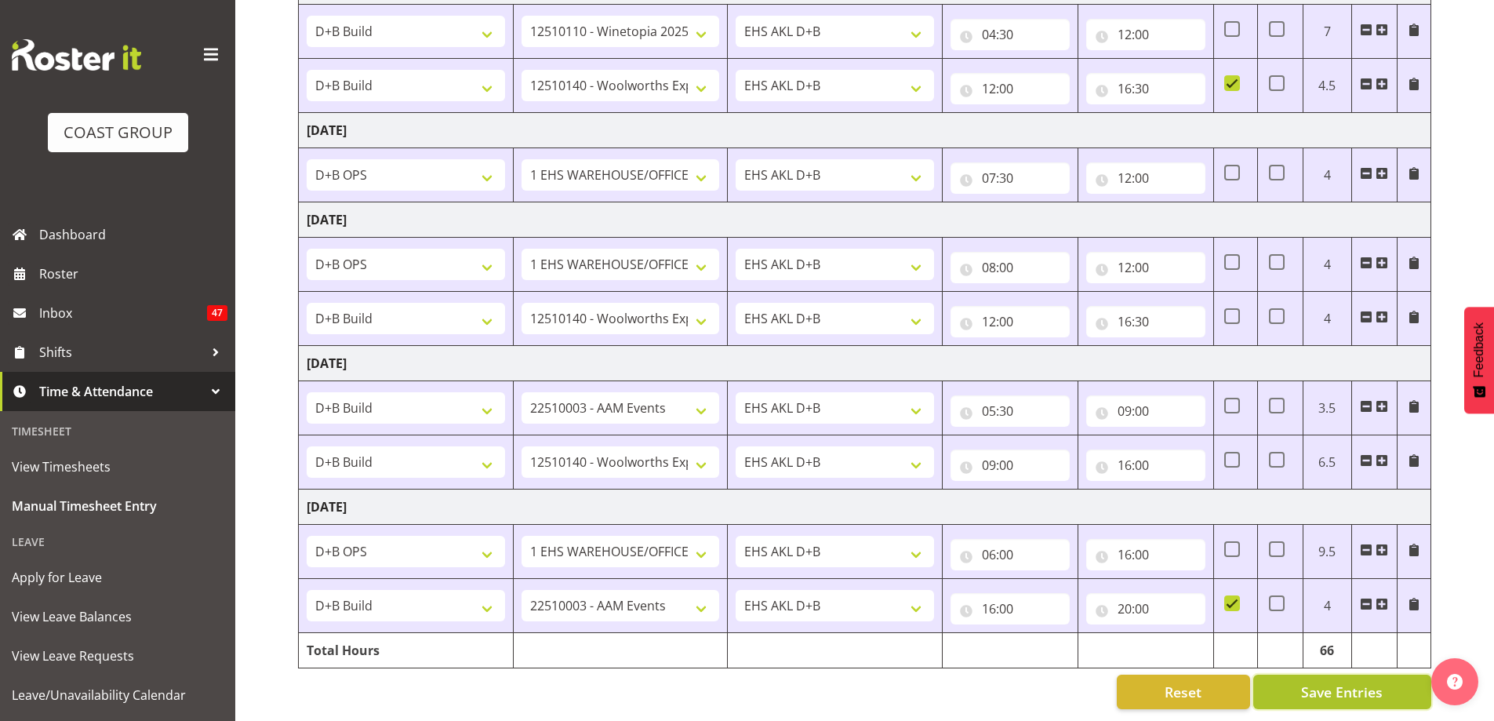
click at [1379, 682] on span "Save Entries" at bounding box center [1342, 692] width 82 height 20
